Goal: Transaction & Acquisition: Purchase product/service

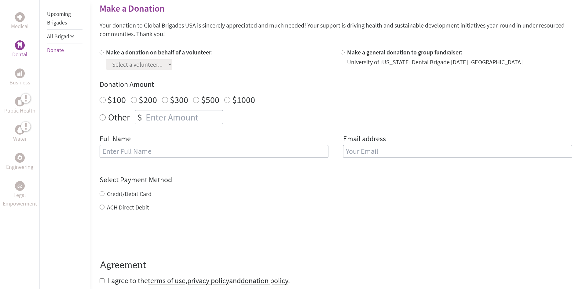
scroll to position [153, 0]
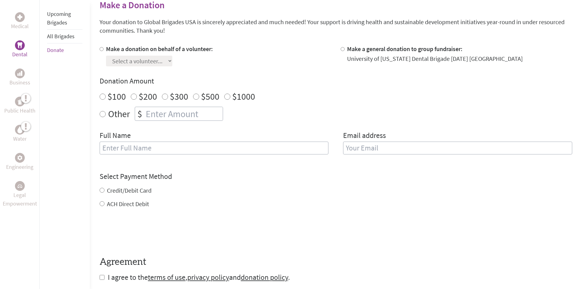
drag, startPoint x: 101, startPoint y: 50, endPoint x: 125, endPoint y: 62, distance: 26.4
click at [101, 50] on input "Make a donation on behalf of a volunteer:" at bounding box center [102, 49] width 4 height 4
radio input "true"
click at [129, 64] on select "Select a volunteer... [PERSON_NAME] [PERSON_NAME] [PERSON_NAME] Destiny Seat De…" at bounding box center [139, 61] width 66 height 11
select select "4B1CC7EB-880A-11F0-9E6E-42010A400005"
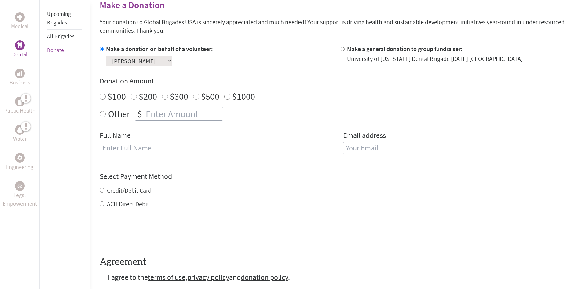
click at [106, 56] on select "Select a volunteer... [PERSON_NAME] [PERSON_NAME] [PERSON_NAME] Destiny Seat De…" at bounding box center [139, 61] width 66 height 11
radio input "true"
click at [167, 116] on input "number" at bounding box center [183, 113] width 78 height 13
click at [232, 76] on h4 "Donation Amount" at bounding box center [336, 81] width 473 height 10
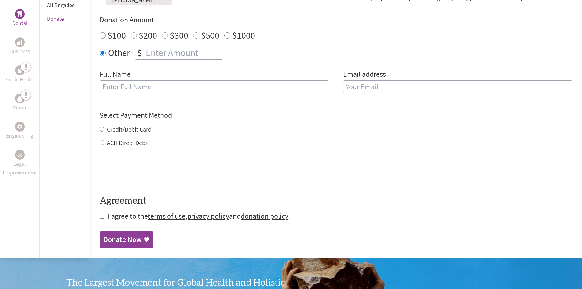
scroll to position [183, 0]
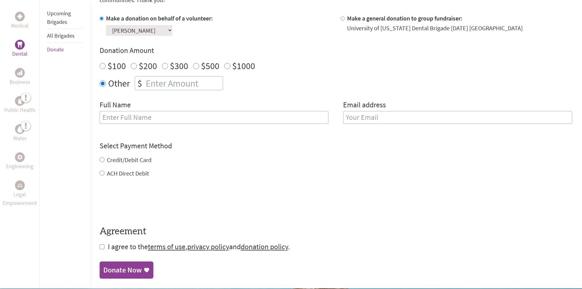
click at [103, 159] on input "Credit/Debit Card" at bounding box center [102, 159] width 5 height 5
radio input "true"
click at [164, 120] on input "text" at bounding box center [214, 117] width 229 height 13
type input "[PERSON_NAME]"
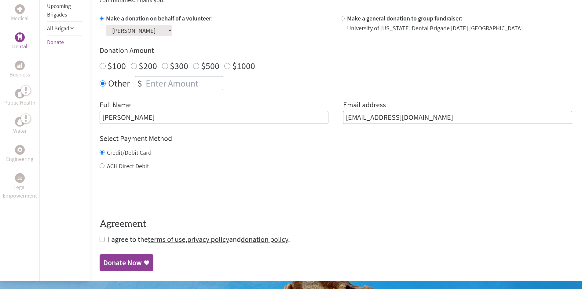
drag, startPoint x: 433, startPoint y: 116, endPoint x: 256, endPoint y: 108, distance: 177.1
click at [256, 108] on div "Full Name [PERSON_NAME] Email address [EMAIL_ADDRESS][DOMAIN_NAME]" at bounding box center [336, 112] width 473 height 24
type input "[EMAIL_ADDRESS][DOMAIN_NAME]"
click at [340, 152] on div "Credit/Debit Card" at bounding box center [336, 152] width 473 height 9
click at [190, 119] on input "[PERSON_NAME]" at bounding box center [214, 117] width 229 height 13
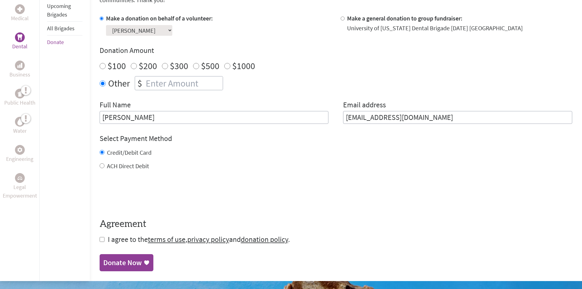
click at [190, 119] on input "[PERSON_NAME]" at bounding box center [214, 117] width 229 height 13
click at [236, 165] on div "ACH Direct Debit" at bounding box center [336, 166] width 473 height 9
click at [177, 84] on input "number" at bounding box center [183, 82] width 78 height 13
type input "200.00"
click at [285, 170] on div "ACH Direct Debit" at bounding box center [336, 166] width 473 height 9
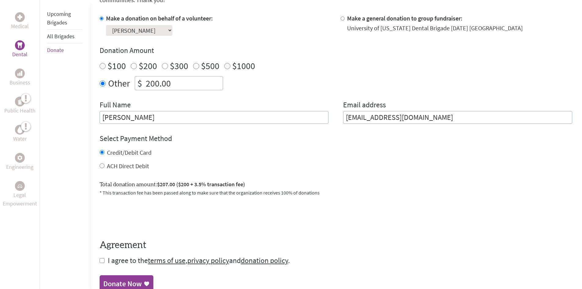
click at [101, 166] on input "ACH Direct Debit" at bounding box center [102, 165] width 5 height 5
radio input "true"
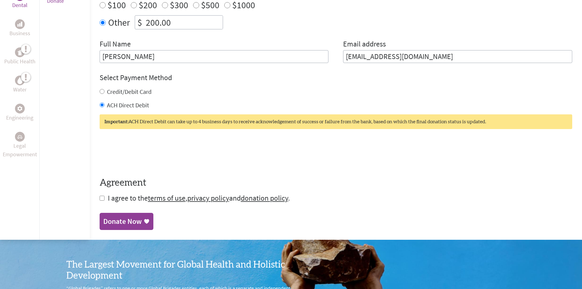
scroll to position [244, 0]
click at [100, 198] on input "checkbox" at bounding box center [102, 197] width 5 height 5
checkbox input "true"
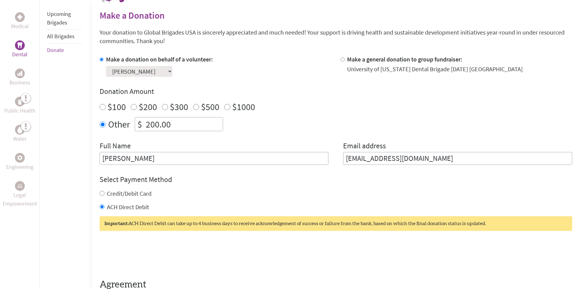
scroll to position [153, 0]
